Goal: Find specific page/section: Find specific page/section

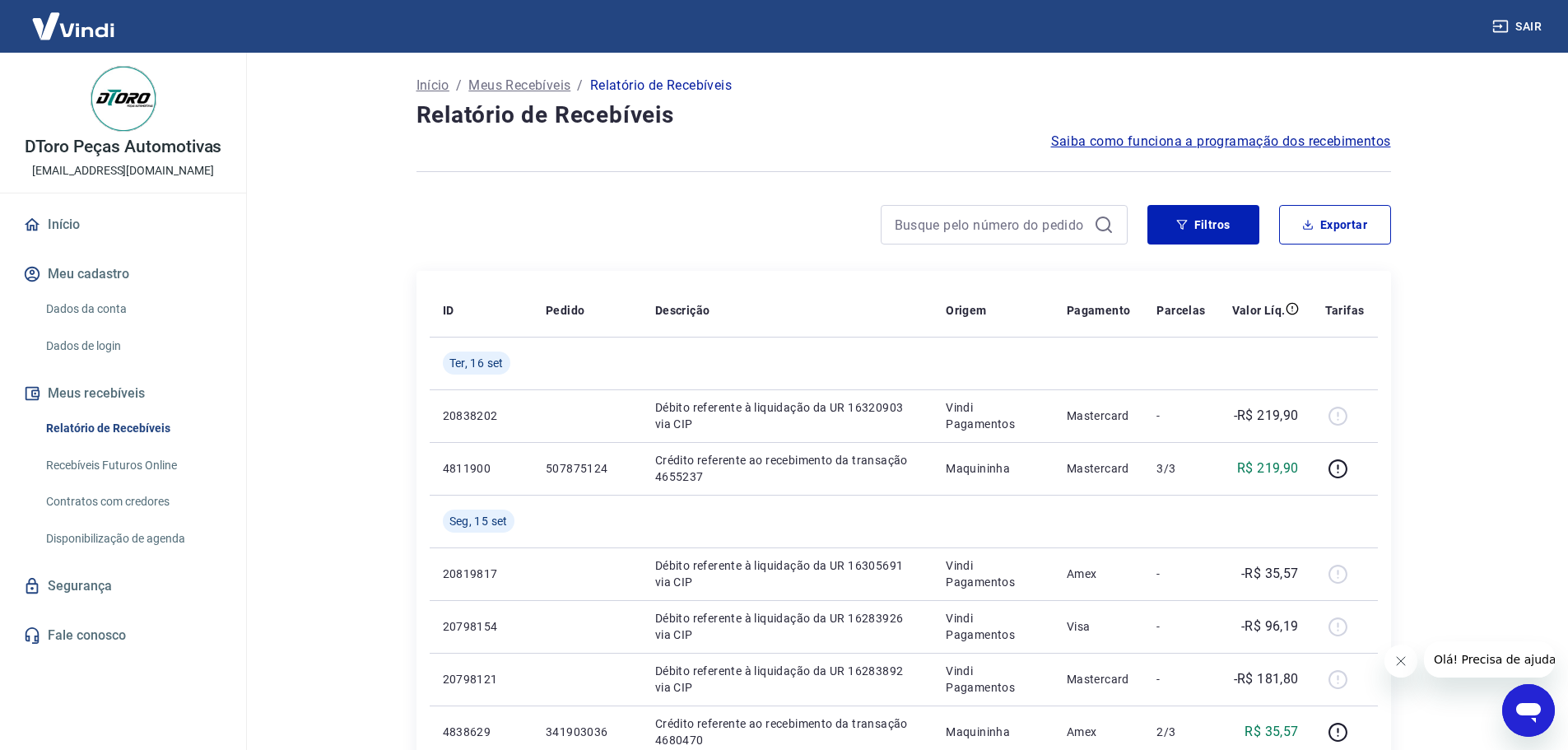
click at [434, 126] on h4 "Relatório de Recebíveis" at bounding box center [903, 116] width 974 height 33
click at [448, 124] on h4 "Relatório de Recebíveis" at bounding box center [903, 116] width 974 height 33
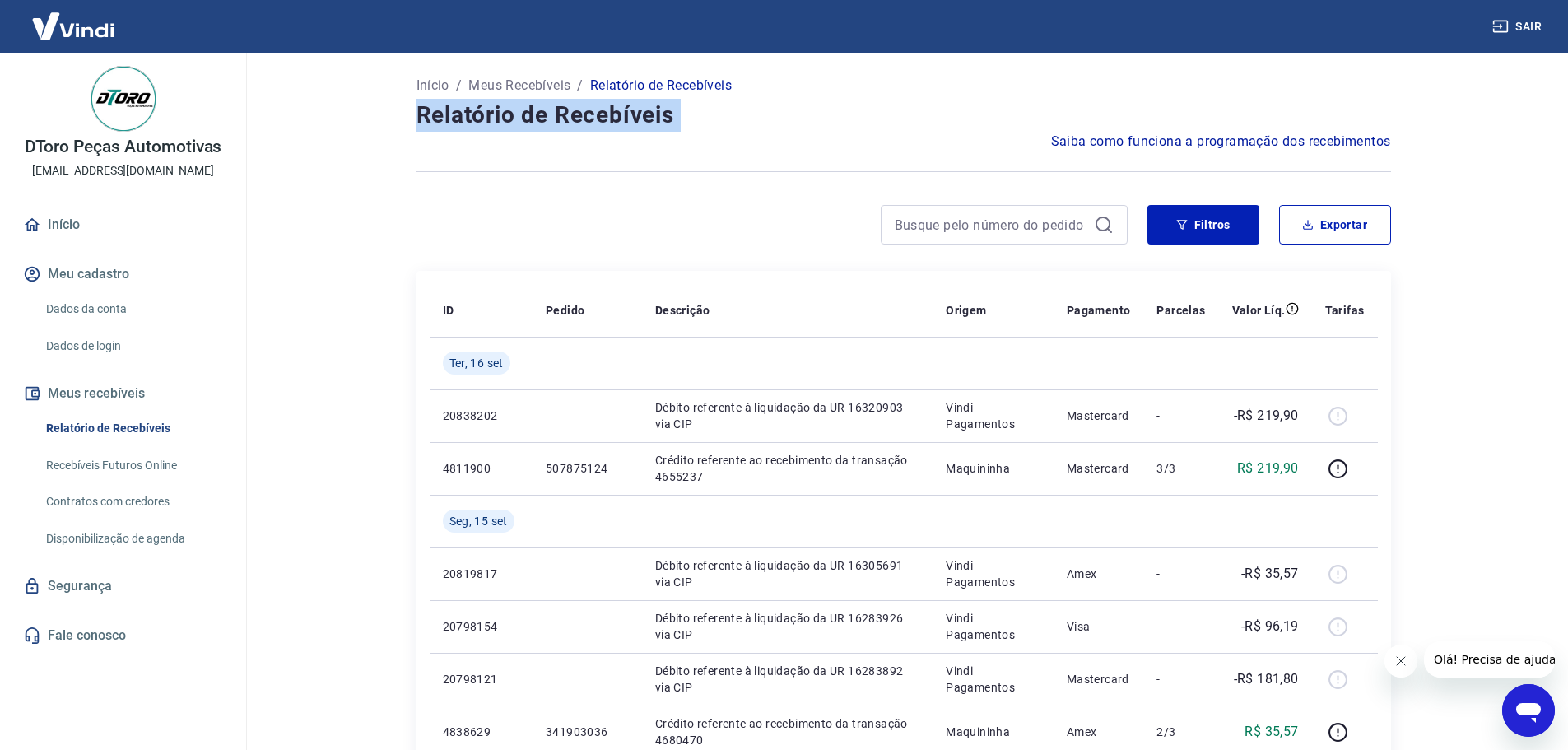
click at [448, 124] on h4 "Relatório de Recebíveis" at bounding box center [903, 116] width 974 height 33
click at [427, 124] on h4 "Relatório de Recebíveis" at bounding box center [903, 116] width 974 height 33
drag, startPoint x: 418, startPoint y: 120, endPoint x: 675, endPoint y: 113, distance: 257.1
click at [675, 113] on h4 "Relatório de Recebíveis" at bounding box center [903, 116] width 974 height 33
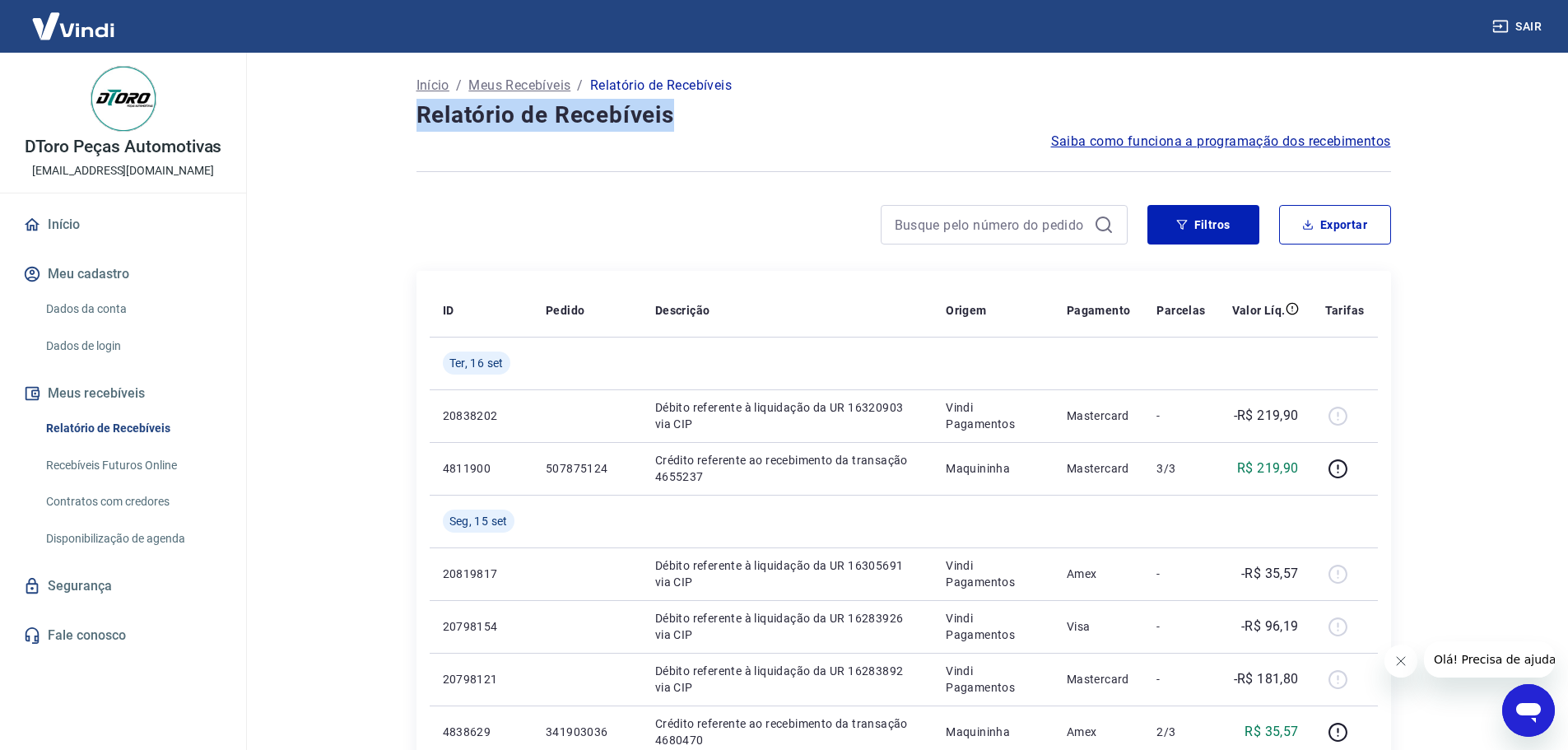
click at [639, 117] on h4 "Relatório de Recebíveis" at bounding box center [903, 116] width 974 height 33
drag, startPoint x: 411, startPoint y: 116, endPoint x: 752, endPoint y: 116, distance: 341.0
click at [686, 121] on h4 "Relatório de Recebíveis" at bounding box center [903, 116] width 974 height 33
drag, startPoint x: 674, startPoint y: 119, endPoint x: 399, endPoint y: 111, distance: 275.1
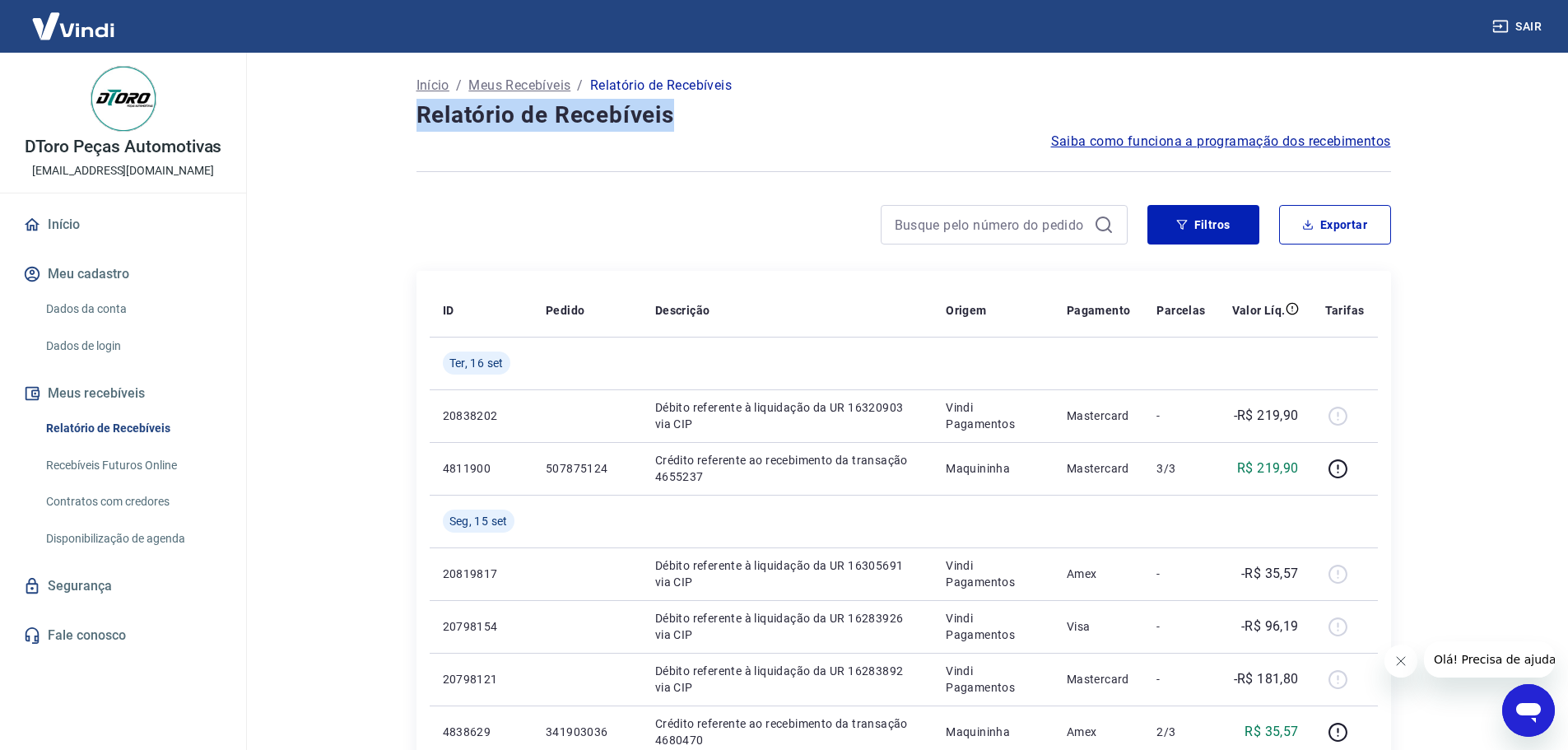
drag, startPoint x: 405, startPoint y: 114, endPoint x: 413, endPoint y: 116, distance: 8.2
click at [416, 116] on h4 "Relatório de Recebíveis" at bounding box center [903, 116] width 974 height 33
drag, startPoint x: 417, startPoint y: 116, endPoint x: 689, endPoint y: 113, distance: 272.0
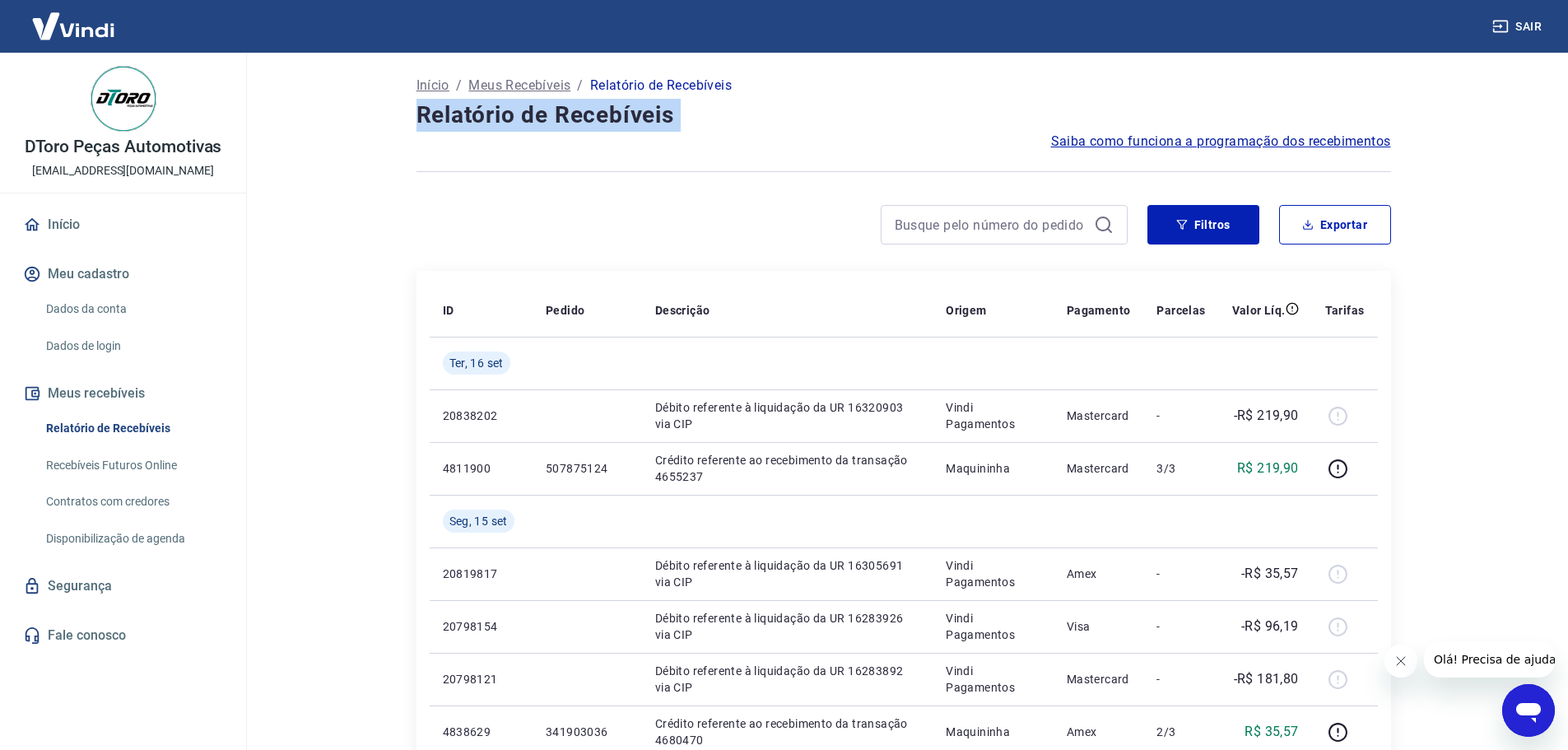
click at [689, 113] on h4 "Relatório de Recebíveis" at bounding box center [903, 116] width 974 height 33
